Goal: Information Seeking & Learning: Learn about a topic

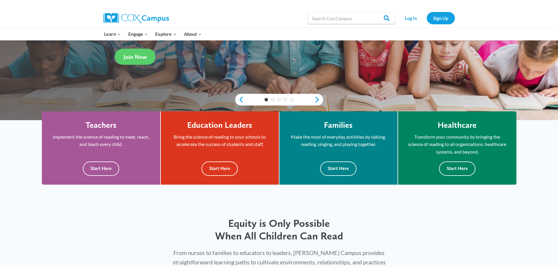
scroll to position [117, 0]
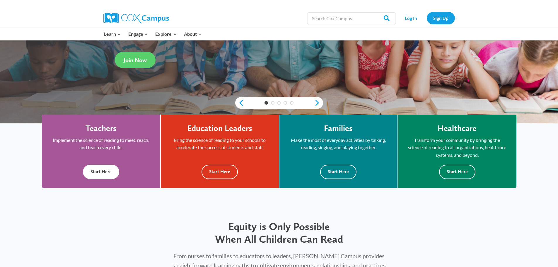
click at [104, 168] on button "Start Here" at bounding box center [101, 172] width 36 height 14
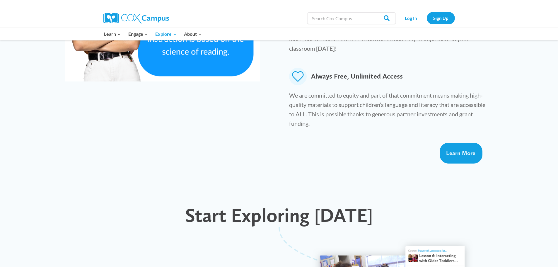
scroll to position [293, 0]
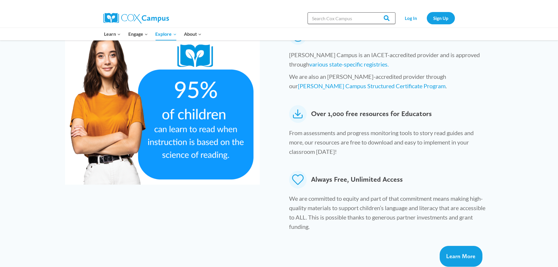
click at [343, 20] on input "Search in [URL][DOMAIN_NAME]" at bounding box center [352, 18] width 88 height 12
type input "morphology"
click at [373, 12] on input "Search" at bounding box center [384, 18] width 23 height 12
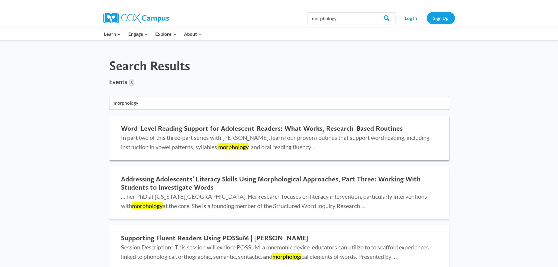
click at [223, 127] on h2 "Word-Level Reading Support for Adolescent Readers: What Works, Research-Based R…" at bounding box center [279, 128] width 316 height 8
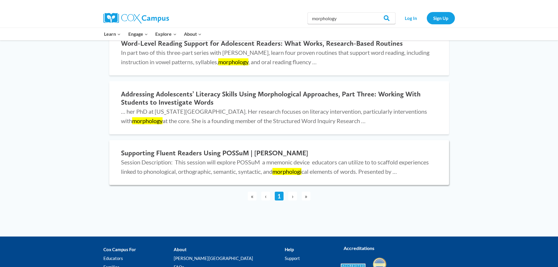
scroll to position [88, 0]
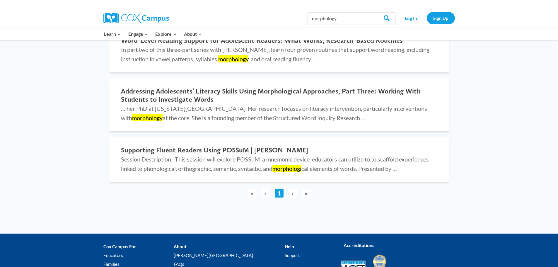
click at [292, 194] on span "›" at bounding box center [292, 193] width 9 height 9
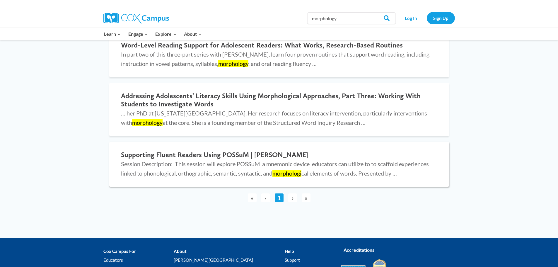
scroll to position [0, 0]
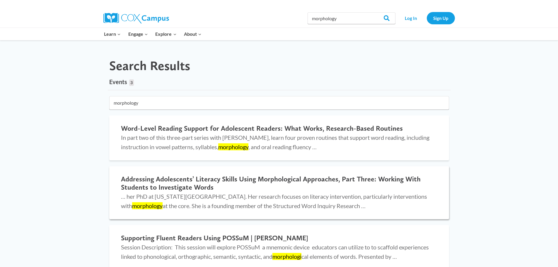
click at [186, 184] on h2 "Addressing Adolescents’ Literacy Skills Using Morphological Approaches, Part Th…" at bounding box center [279, 183] width 316 height 17
